Goal: Find specific page/section: Find specific page/section

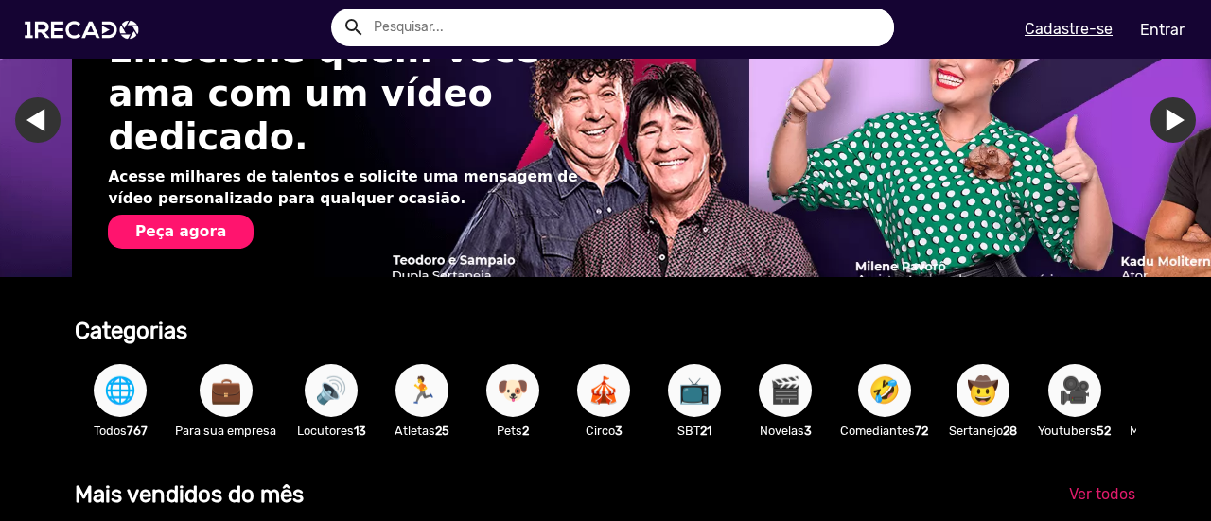
scroll to position [0, 2393]
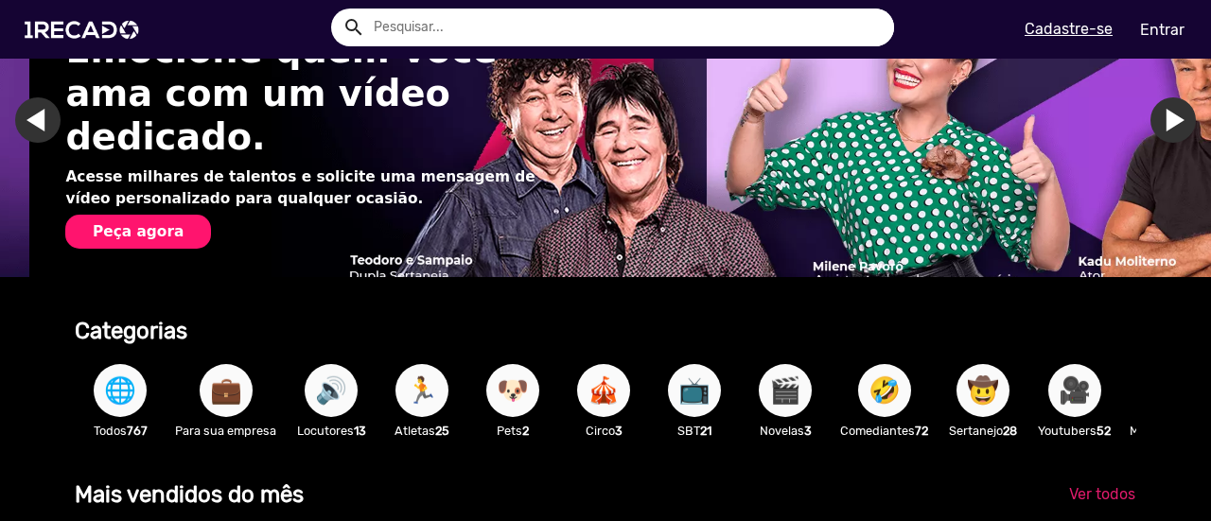
click at [144, 393] on button "🌐" at bounding box center [120, 390] width 53 height 53
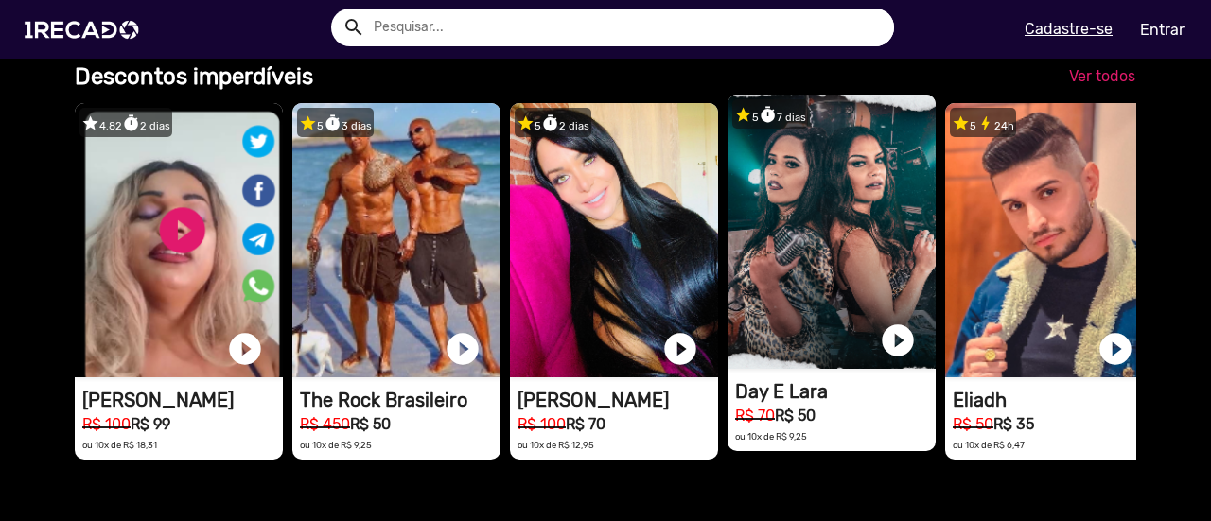
scroll to position [0, 3590]
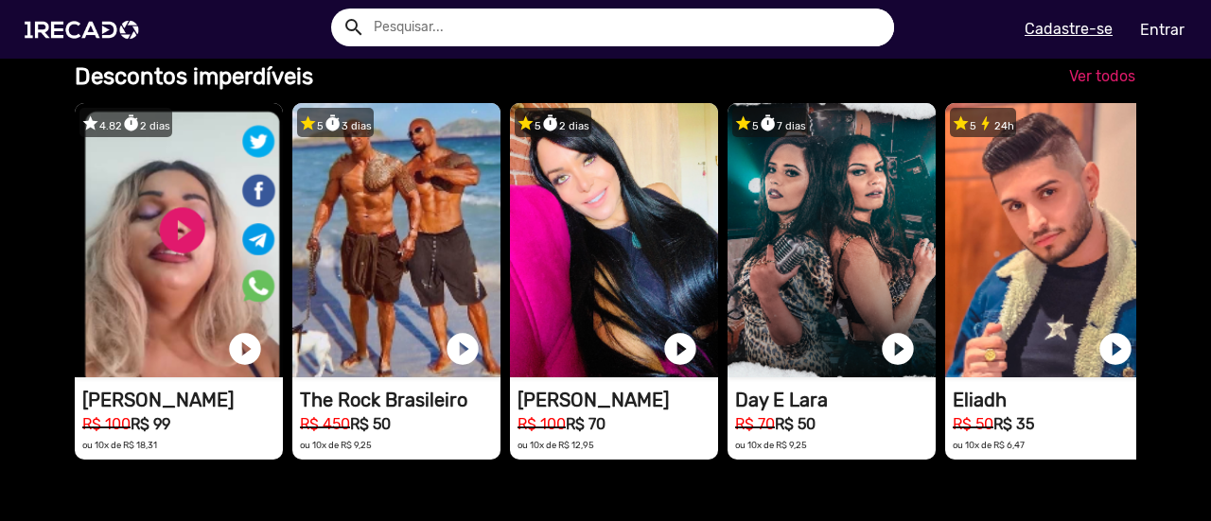
drag, startPoint x: 973, startPoint y: 301, endPoint x: 1143, endPoint y: 148, distance: 229.1
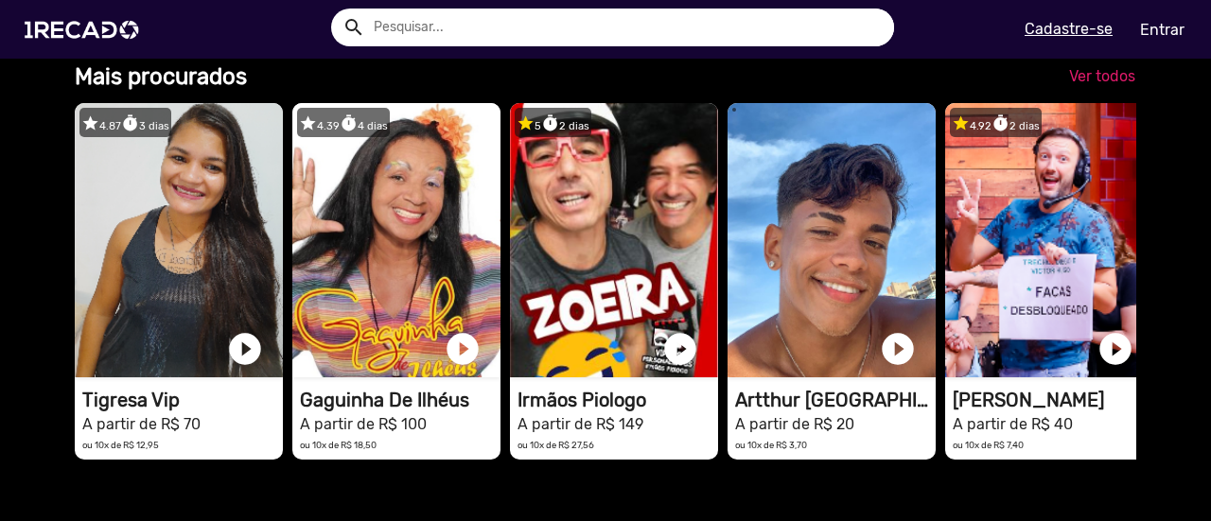
scroll to position [2271, 0]
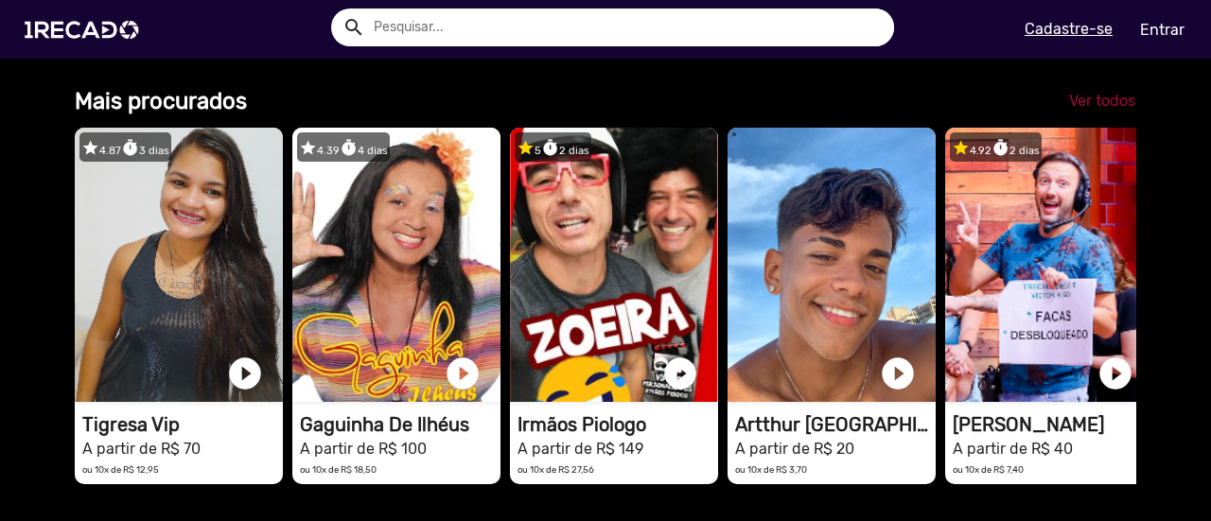
click at [1082, 118] on link "Ver todos" at bounding box center [1102, 101] width 97 height 34
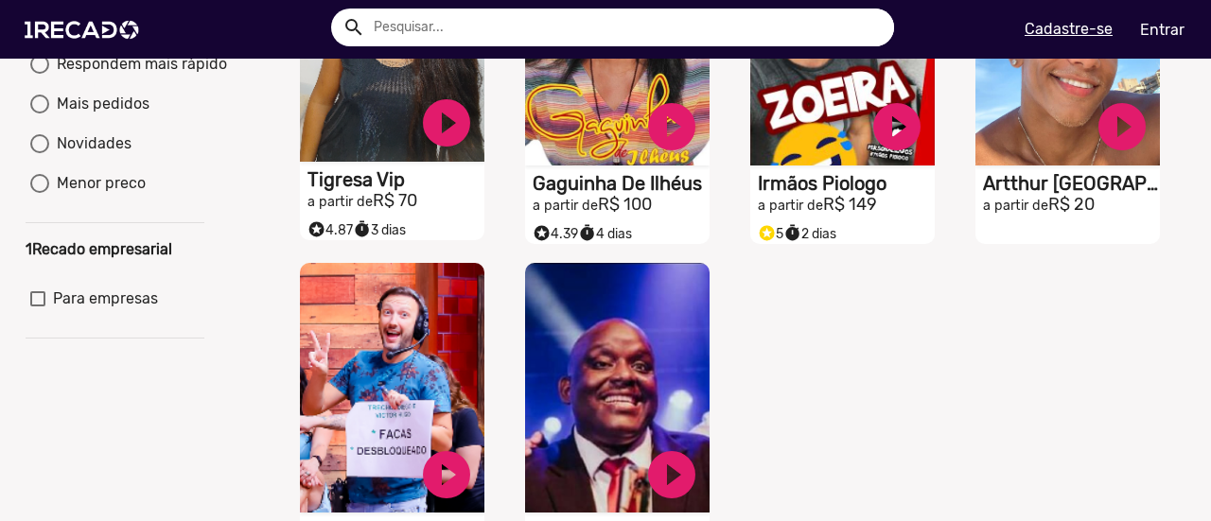
scroll to position [95, 0]
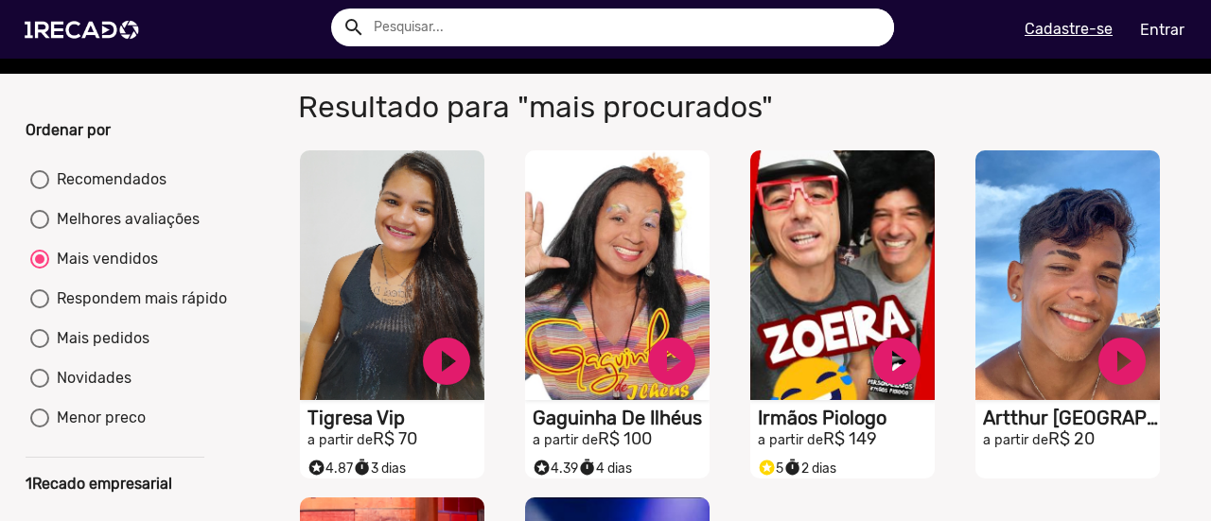
click at [95, 220] on mat-radio-group "Recomendados Melhores avaliações Mais vendidos Respondem mais rápido Mais pedid…" at bounding box center [115, 303] width 178 height 278
click at [95, 230] on div "Melhores avaliações" at bounding box center [124, 219] width 150 height 23
click at [40, 230] on input "Melhores avaliações" at bounding box center [39, 229] width 1 height 1
radio input "true"
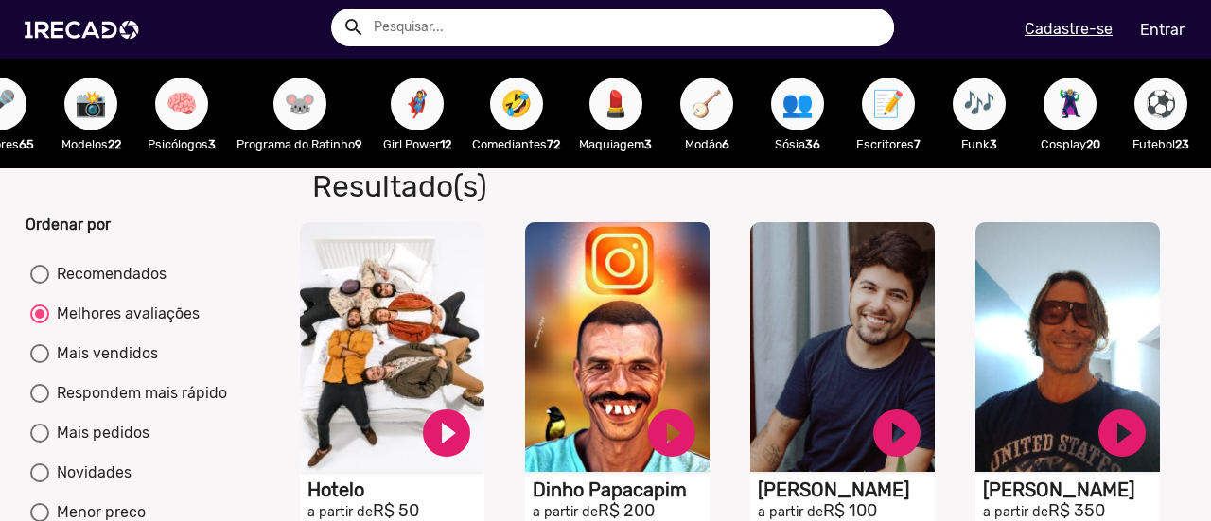
scroll to position [0, 689]
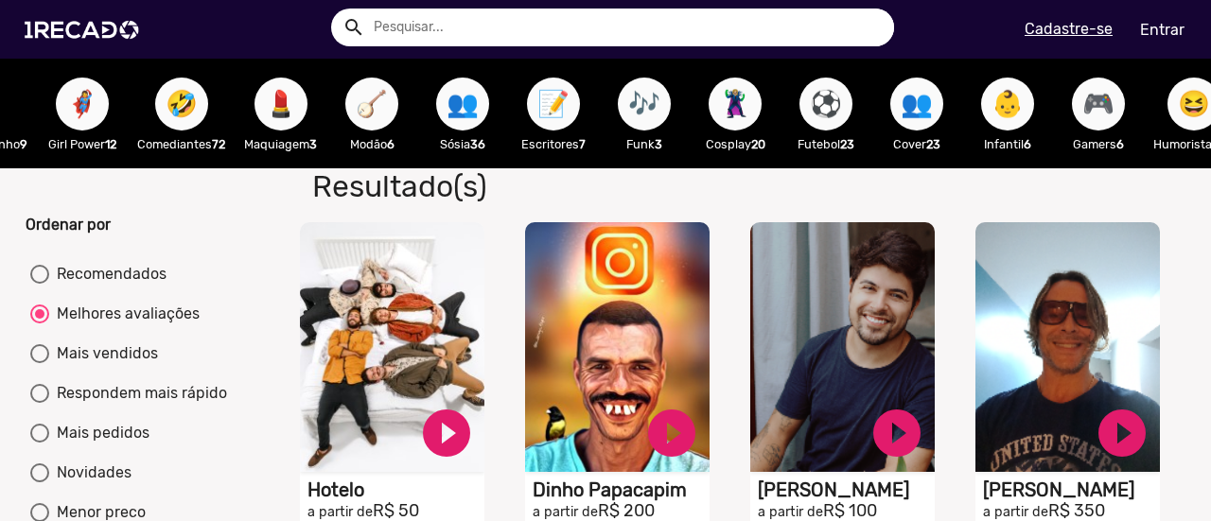
click at [827, 105] on span "⚽" at bounding box center [826, 104] width 32 height 53
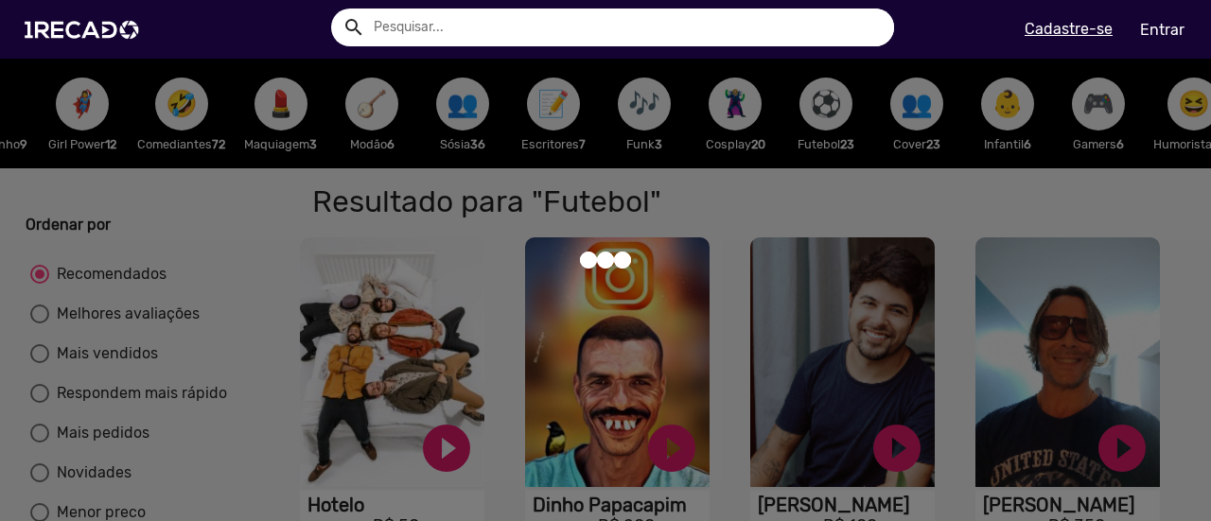
radio input "true"
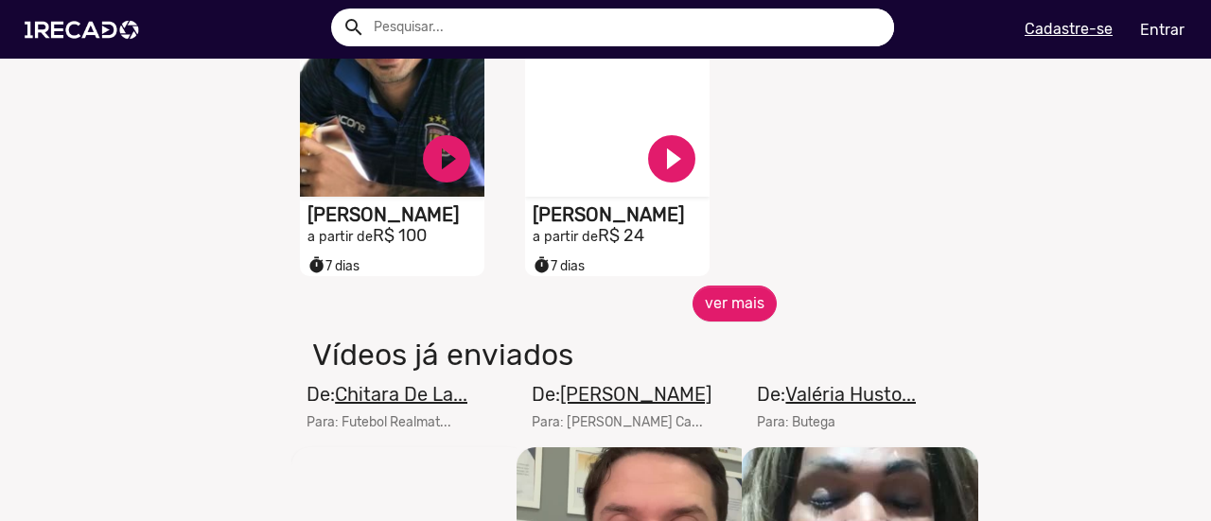
scroll to position [1041, 0]
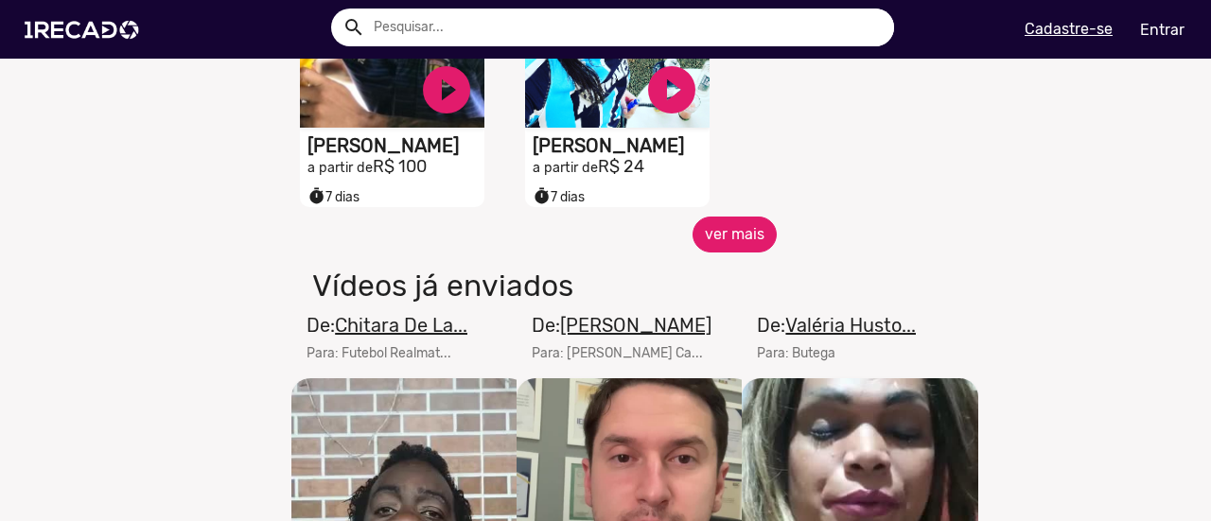
click at [746, 241] on button "ver mais" at bounding box center [735, 235] width 84 height 36
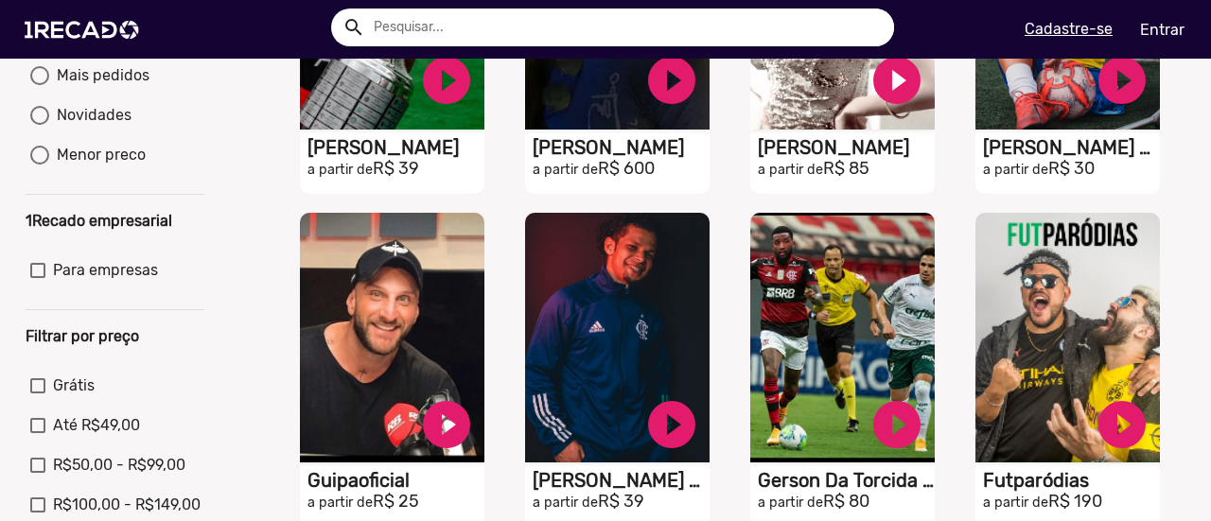
scroll to position [189, 0]
